Goal: Answer question/provide support

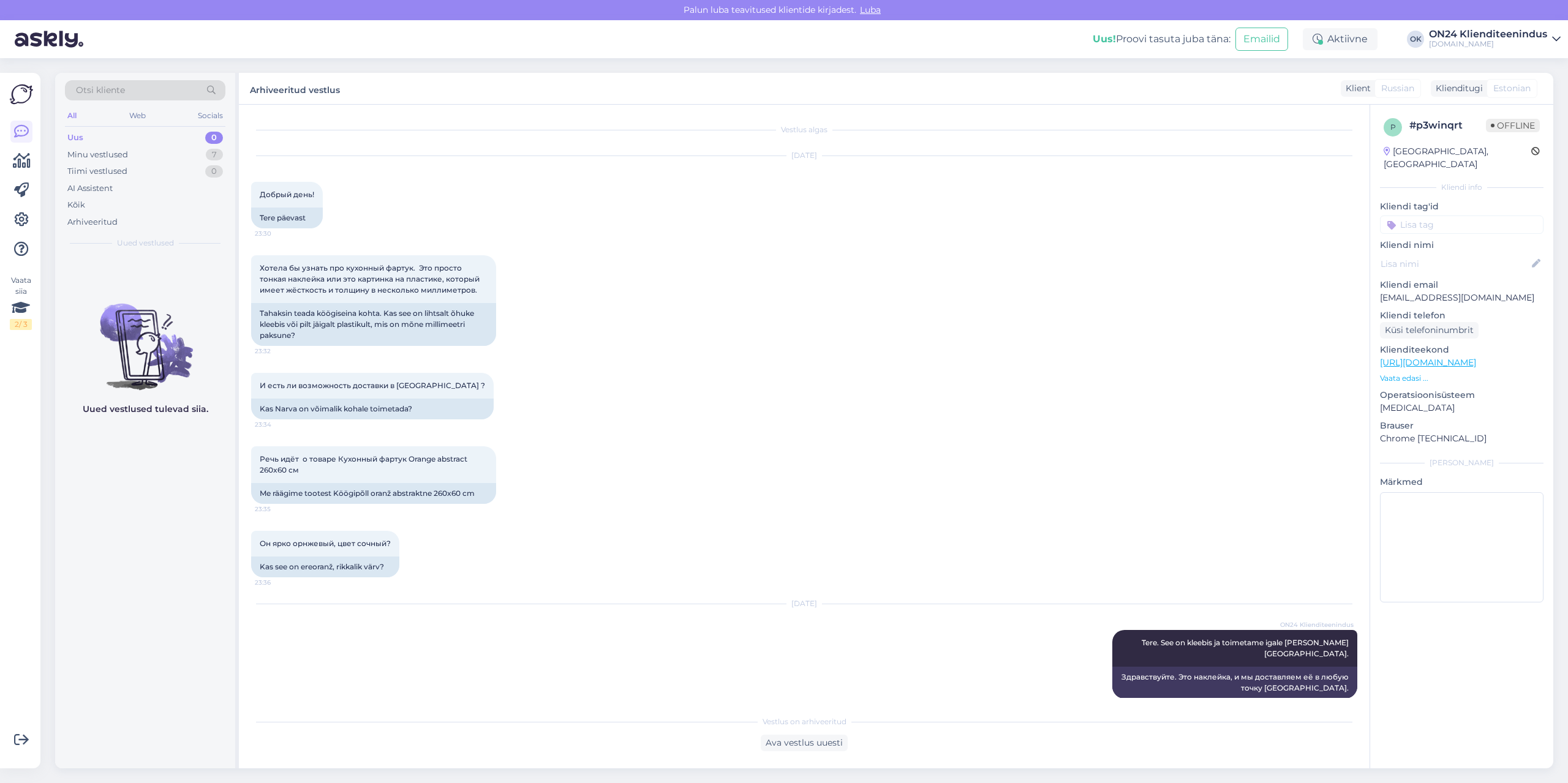
scroll to position [110, 0]
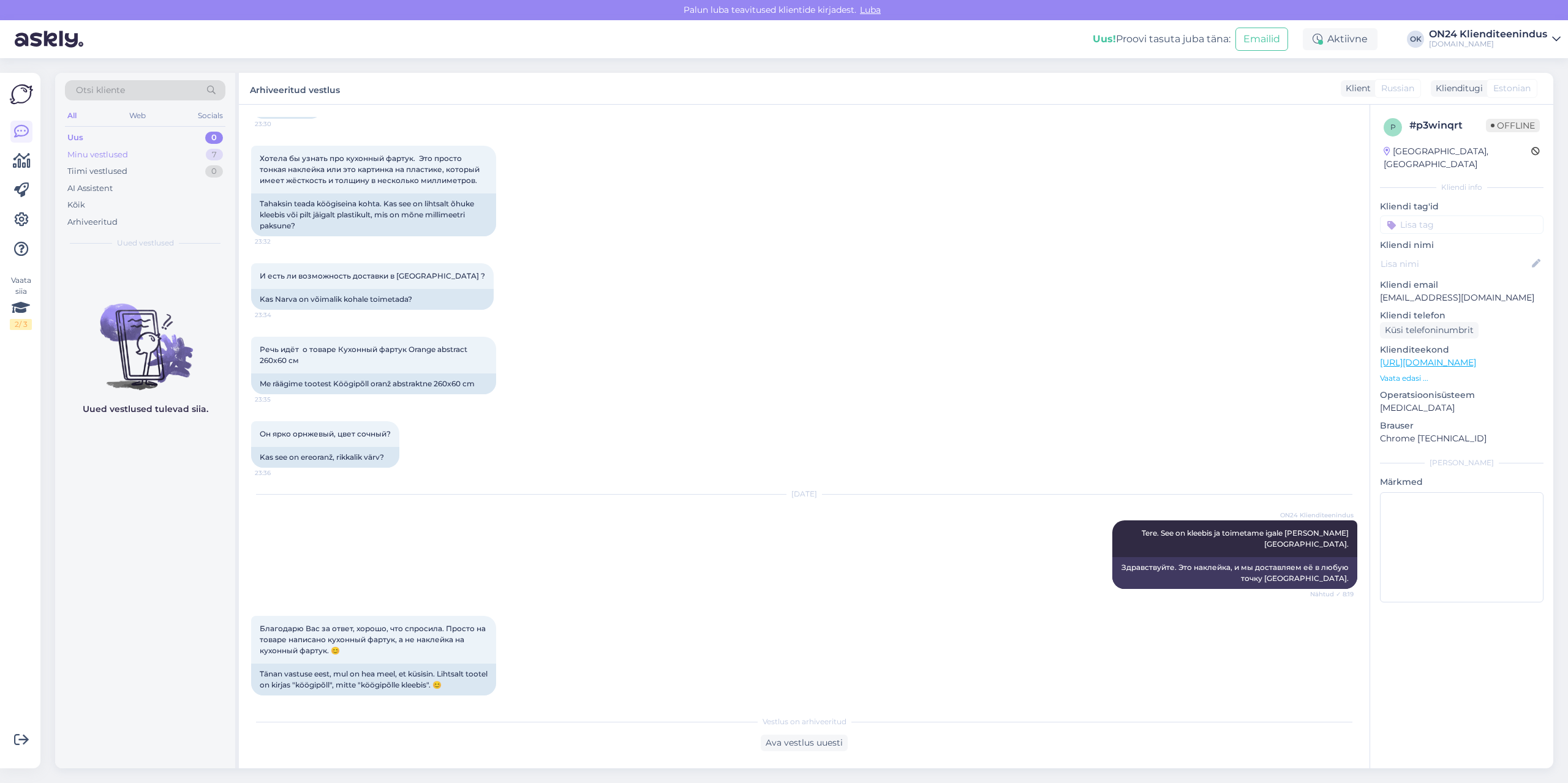
click at [126, 160] on div "Minu vestlused" at bounding box center [97, 154] width 60 height 12
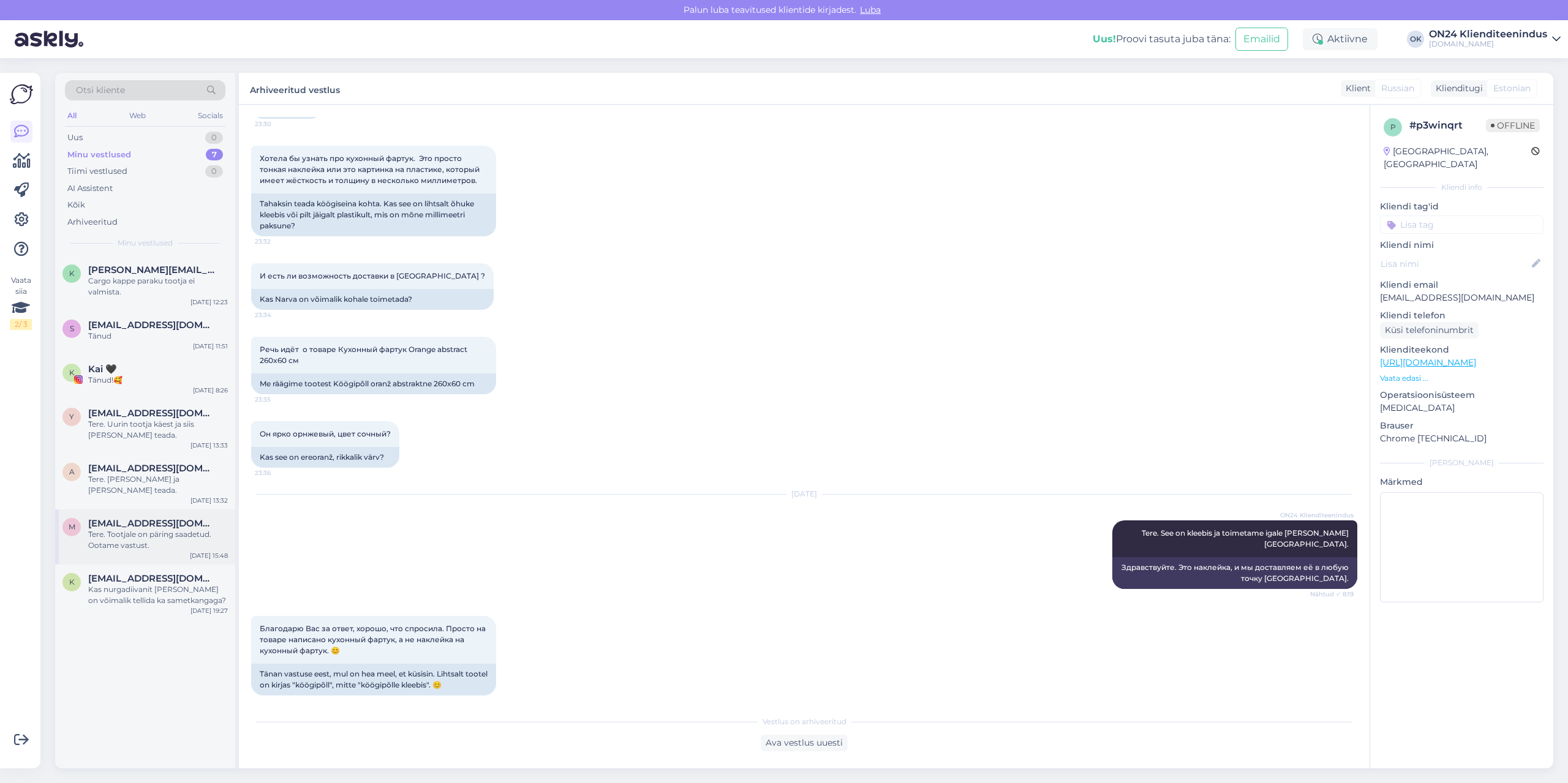
click at [145, 533] on div "Tere. Tootjale on päring saadetud. Ootame vastust." at bounding box center [158, 540] width 139 height 22
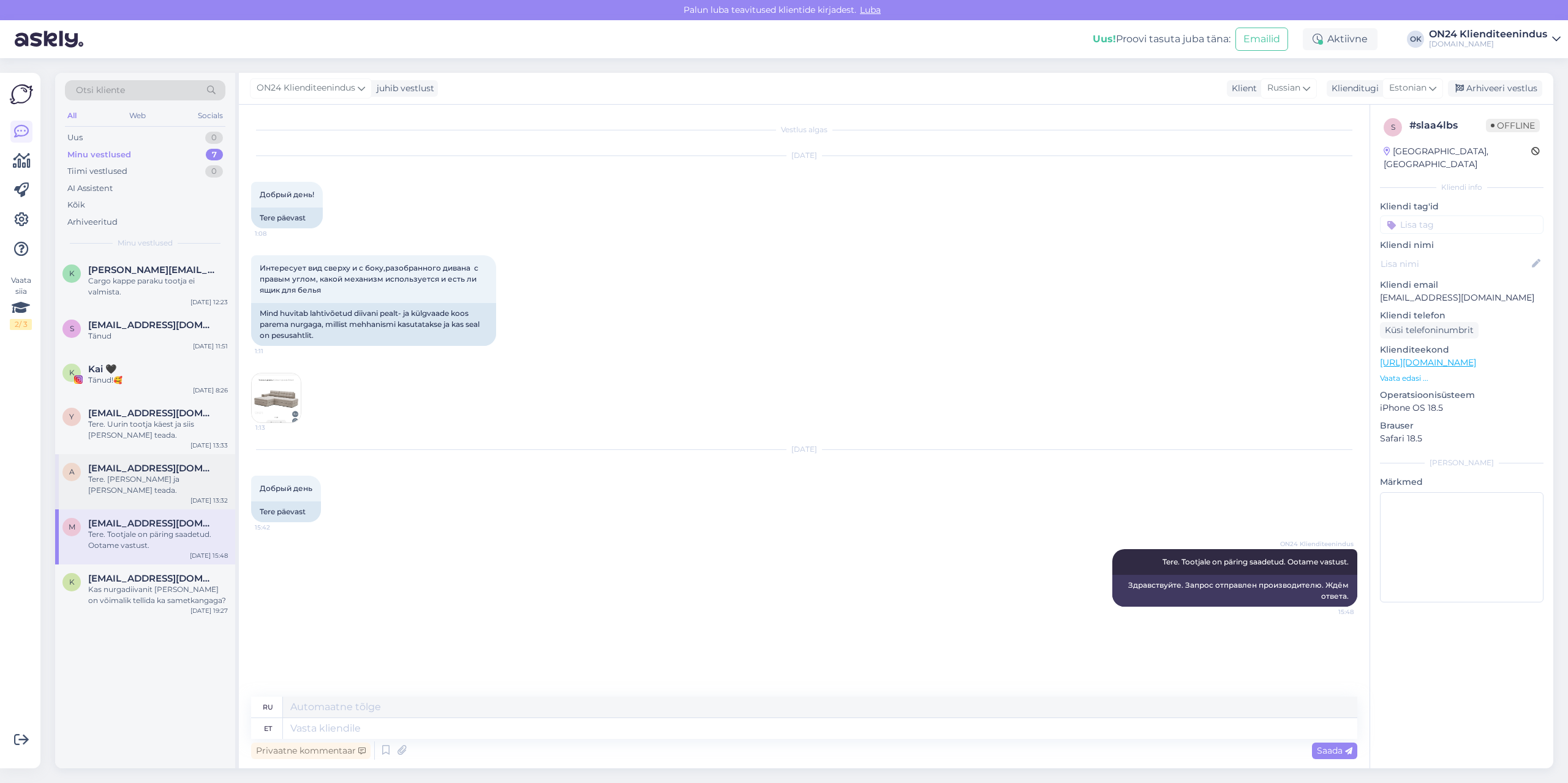
click at [144, 477] on div "Tere. [PERSON_NAME] ja [PERSON_NAME] teada." at bounding box center [158, 485] width 139 height 22
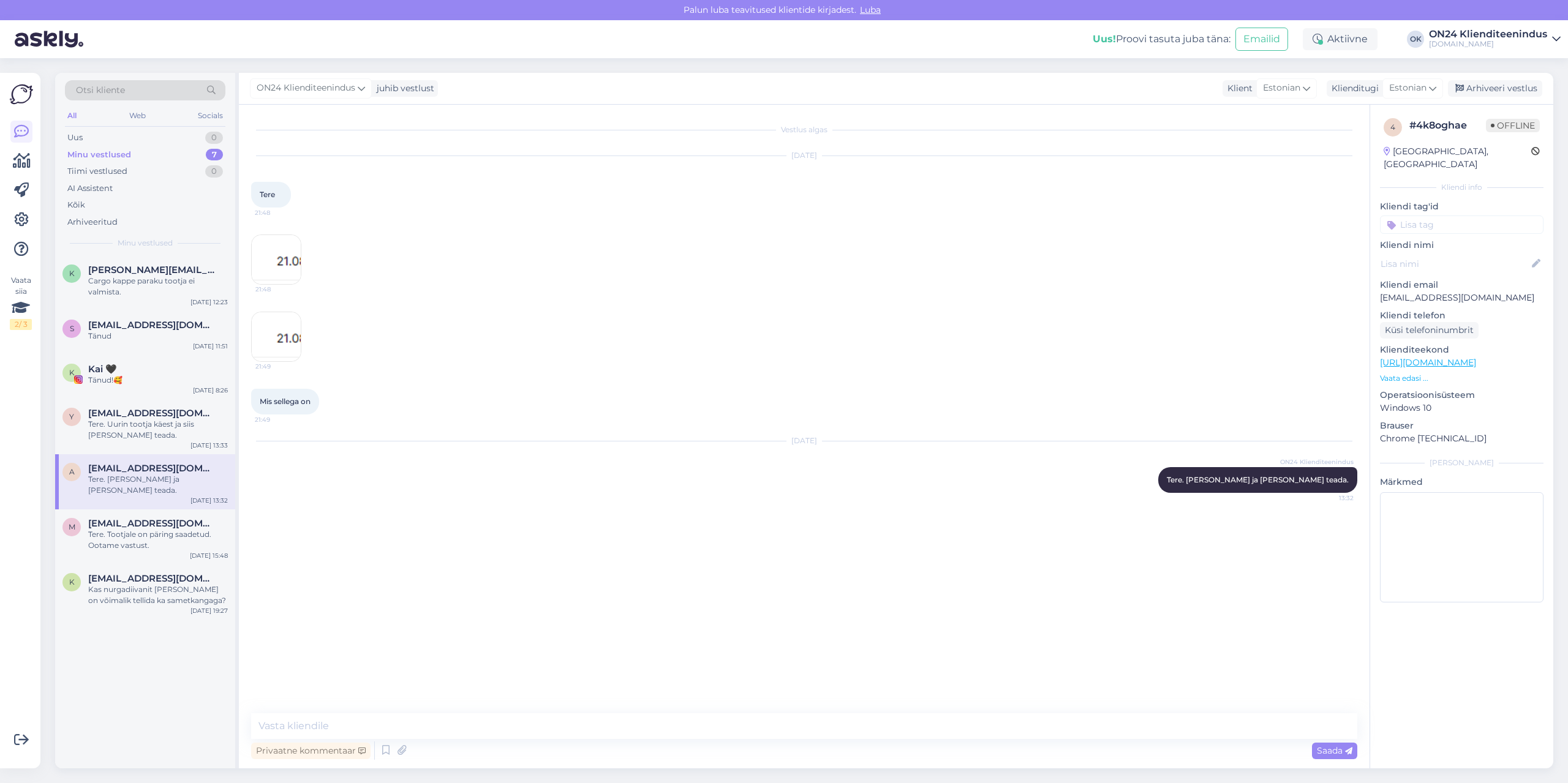
click at [1436, 292] on p "[EMAIL_ADDRESS][DOMAIN_NAME]" at bounding box center [1462, 298] width 164 height 13
copy p "[EMAIL_ADDRESS][DOMAIN_NAME]"
click at [1473, 89] on div "Arhiveeri vestlus" at bounding box center [1495, 88] width 95 height 16
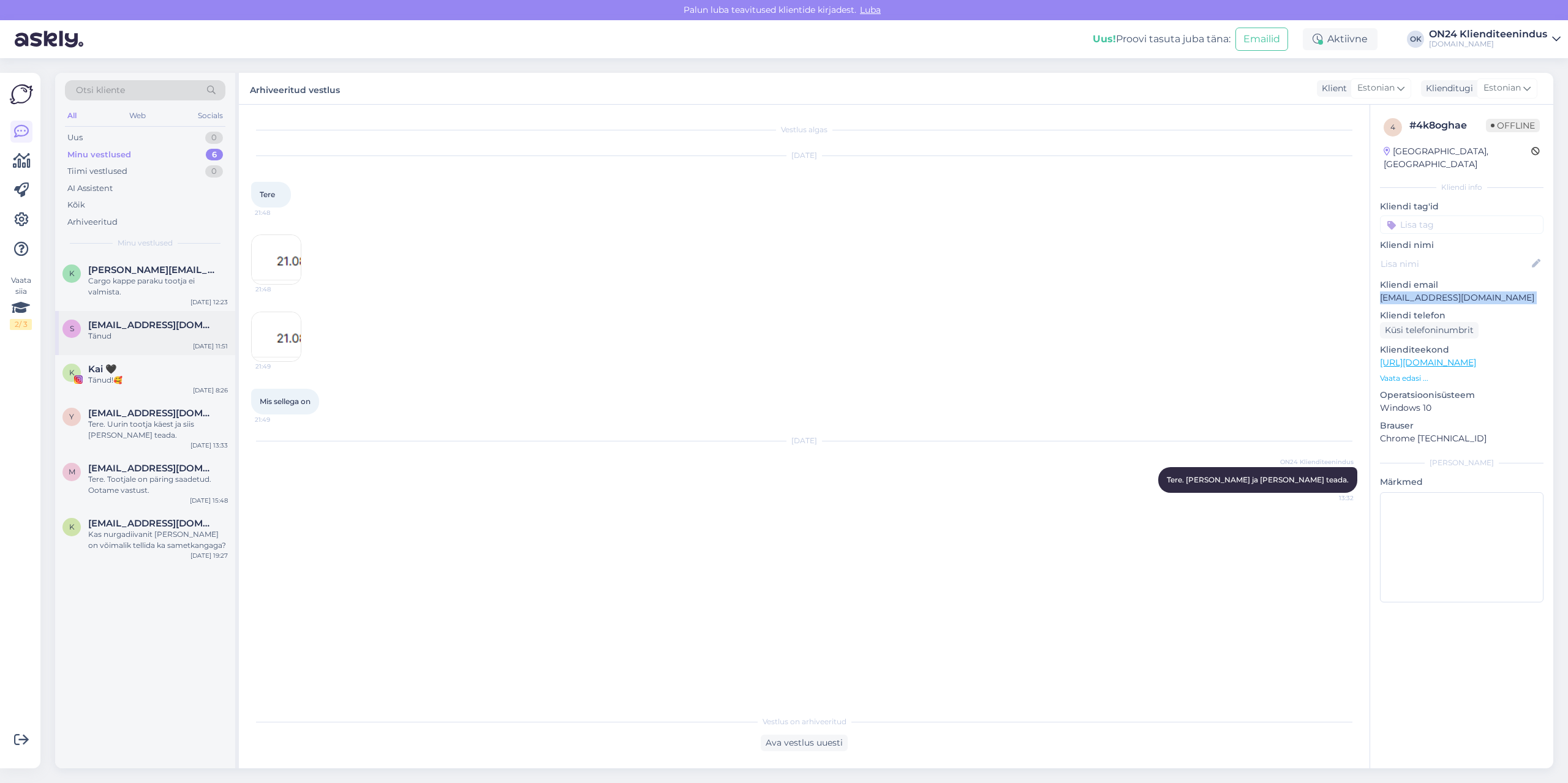
click at [157, 322] on span "[EMAIL_ADDRESS][DOMAIN_NAME]" at bounding box center [152, 326] width 127 height 11
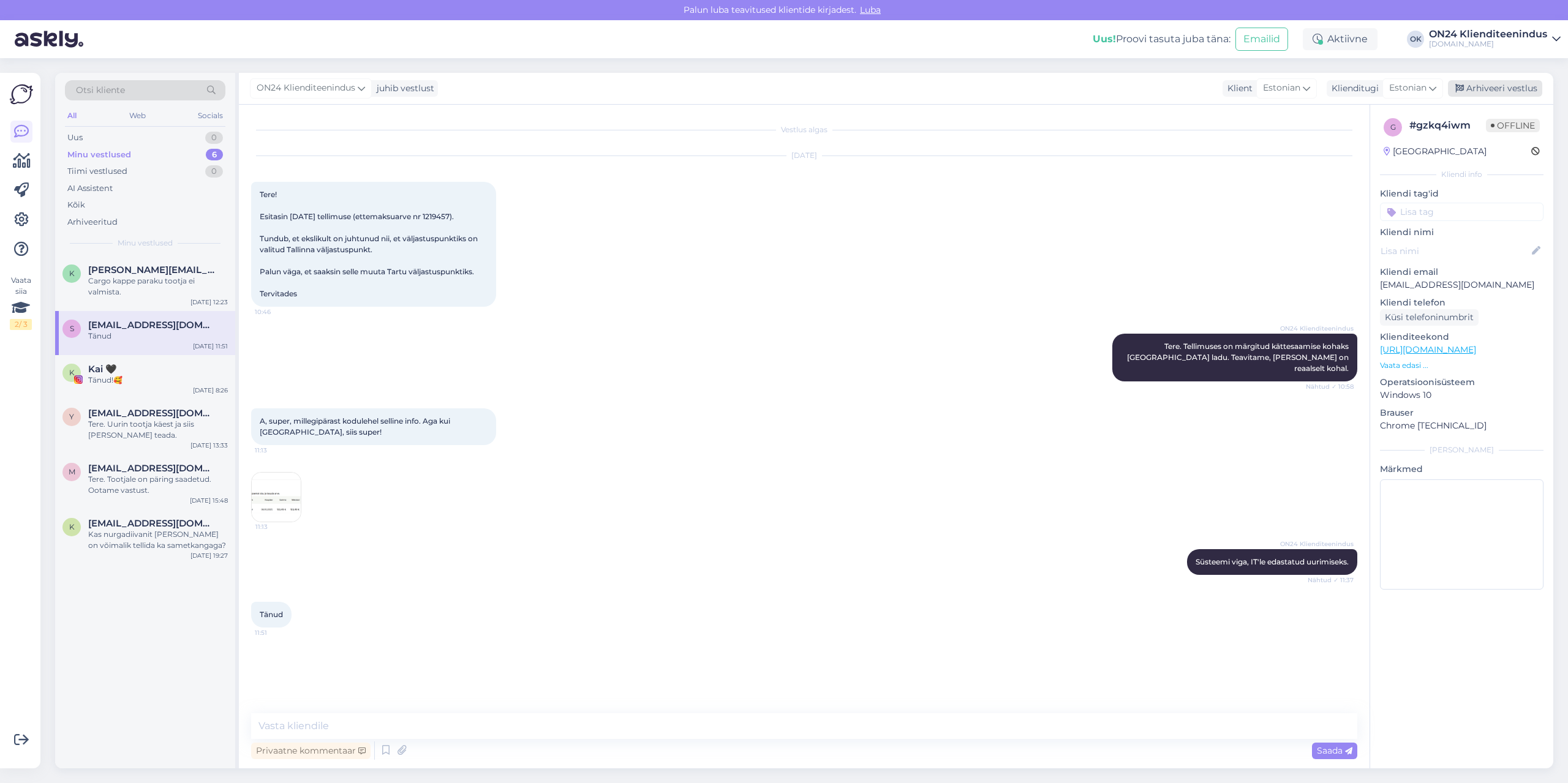
click at [1489, 92] on div "Arhiveeri vestlus" at bounding box center [1495, 88] width 95 height 16
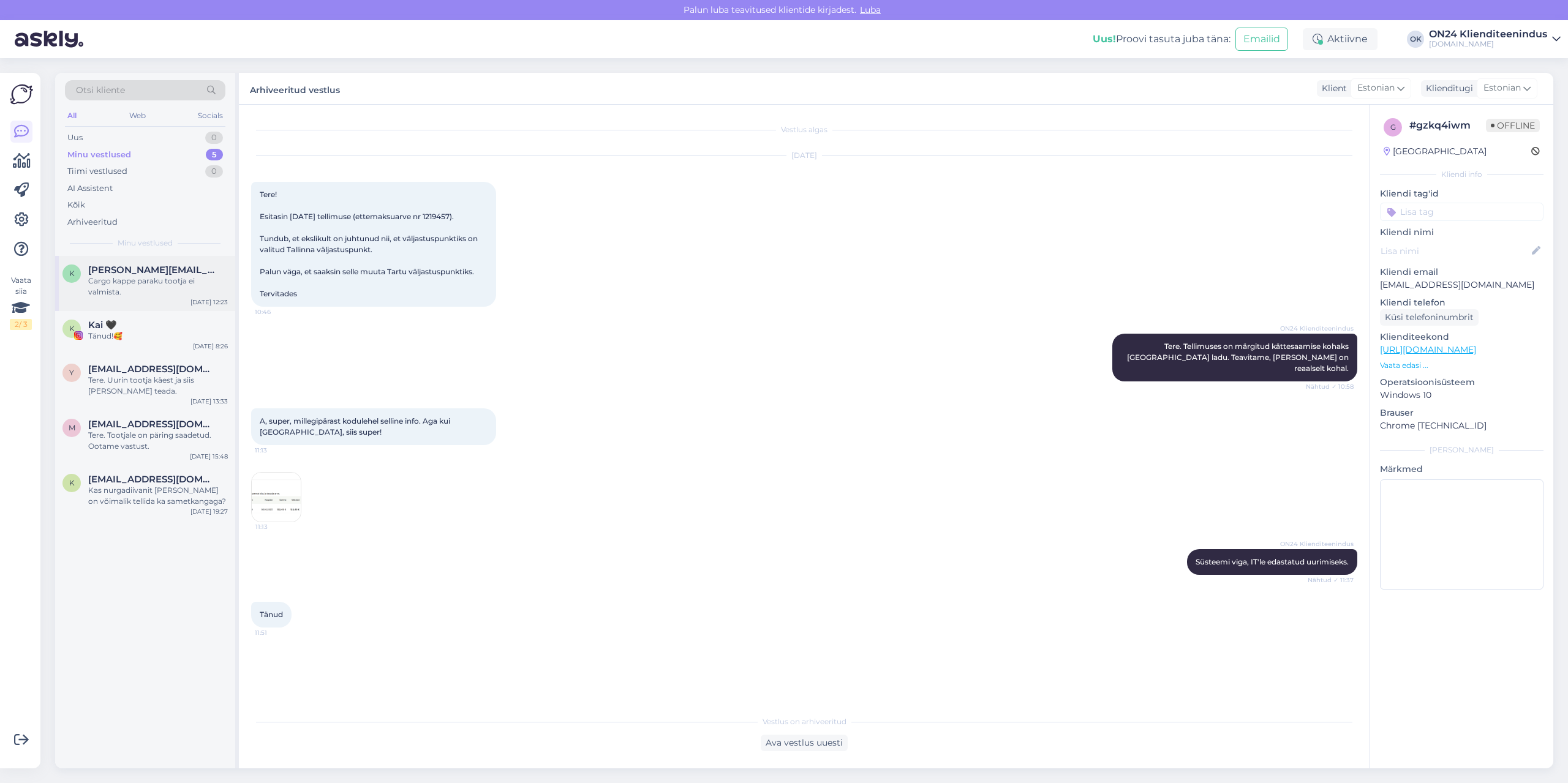
click at [164, 286] on div "Cargo kappe paraku tootja ei valmista." at bounding box center [158, 287] width 139 height 22
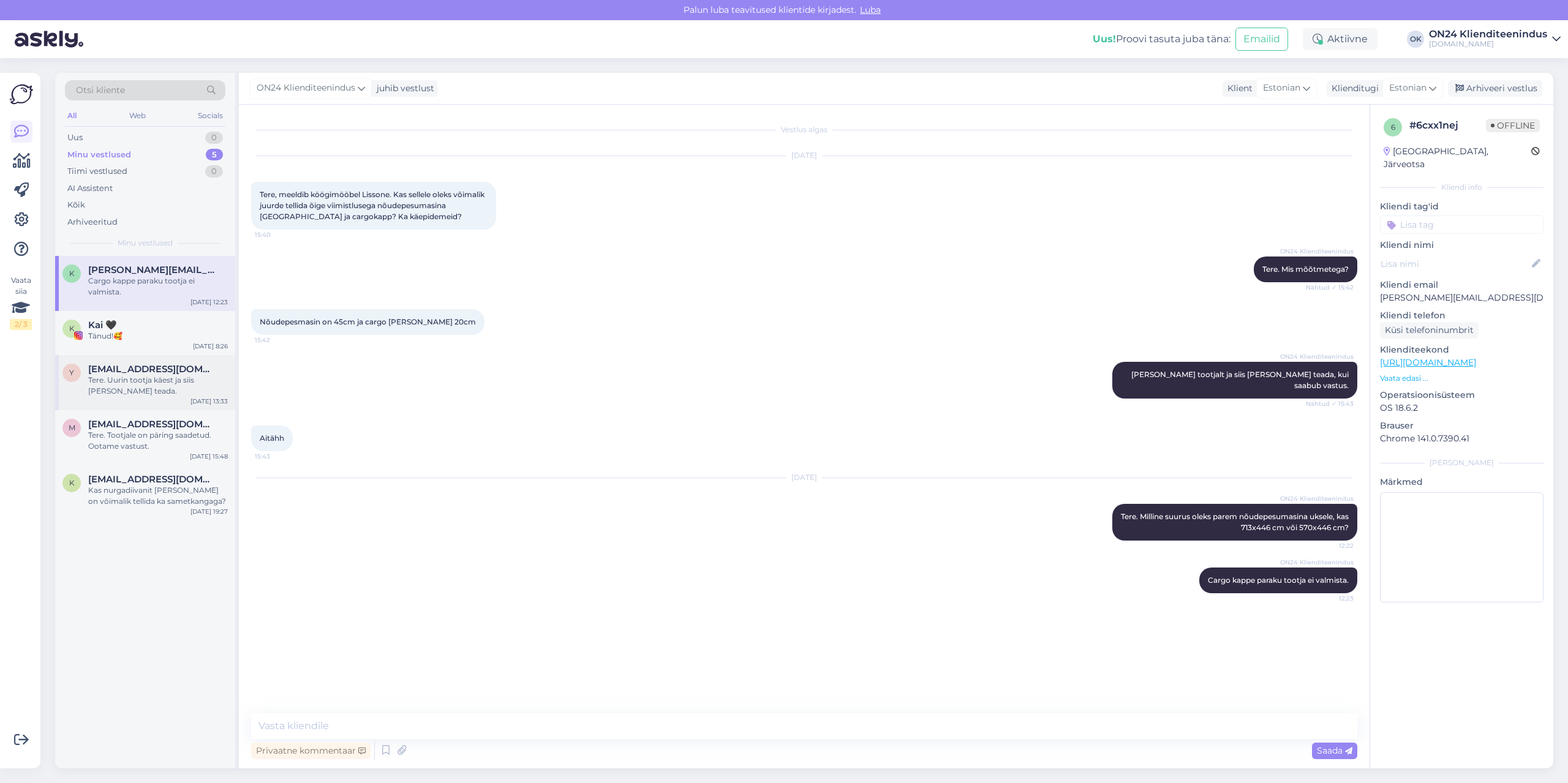
click at [160, 371] on span "[EMAIL_ADDRESS][DOMAIN_NAME]" at bounding box center [152, 370] width 127 height 11
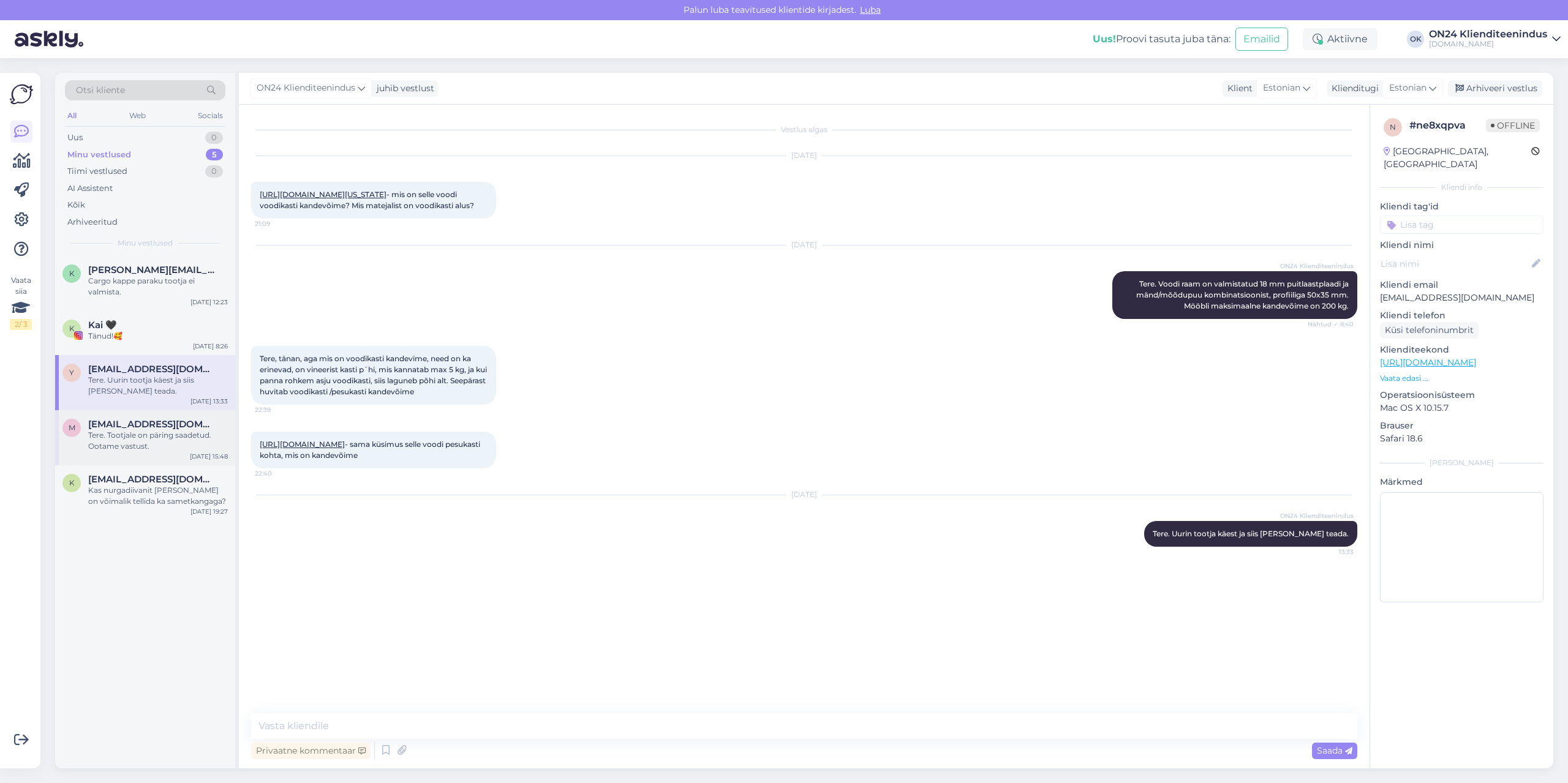
click at [163, 419] on span "[EMAIL_ADDRESS][DOMAIN_NAME]" at bounding box center [152, 425] width 127 height 11
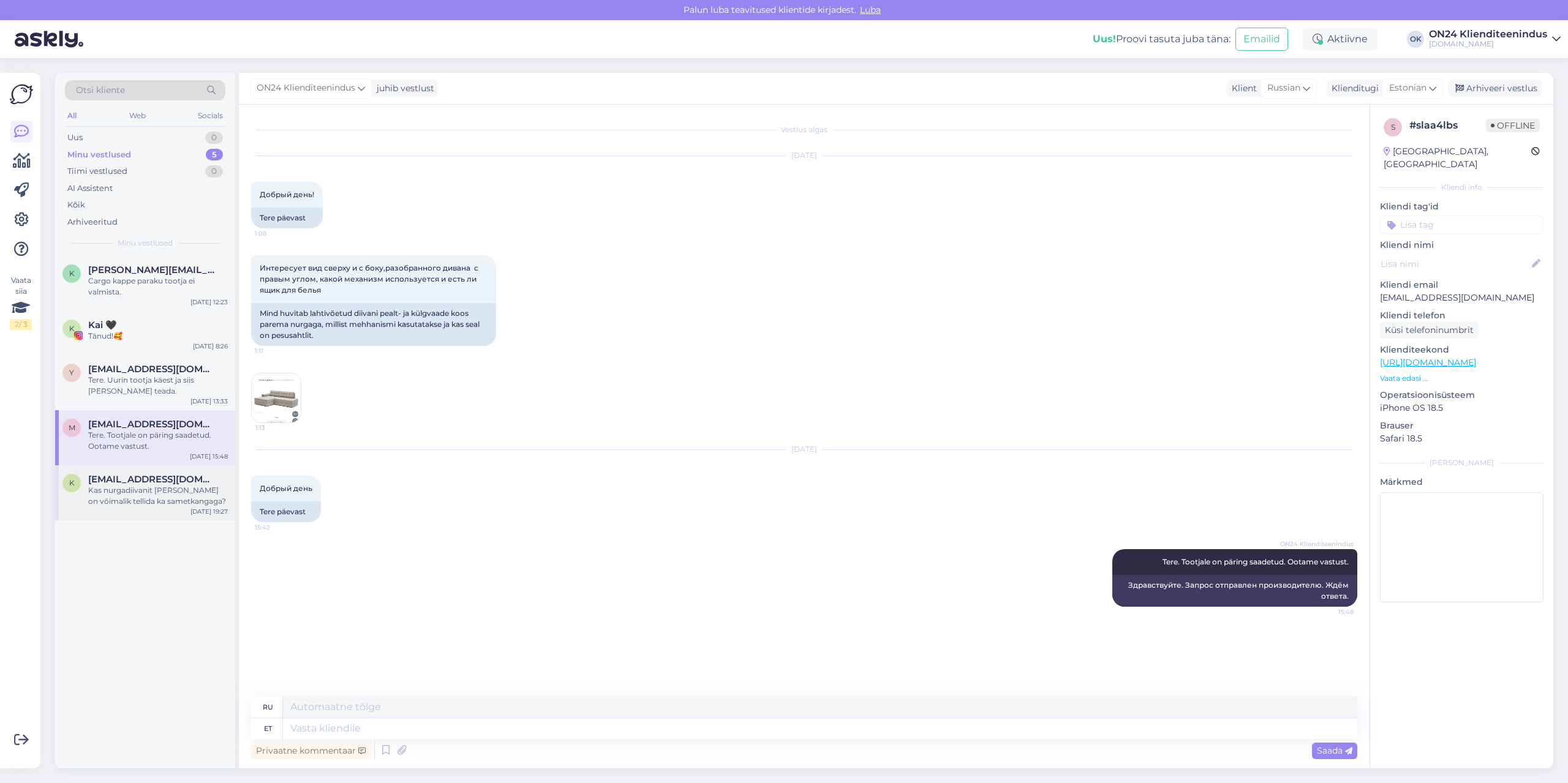
click at [159, 496] on div "Kas nurgadiivanit [PERSON_NAME] on võimalik tellida ka sametkangaga?" at bounding box center [158, 496] width 139 height 22
